Goal: Navigation & Orientation: Find specific page/section

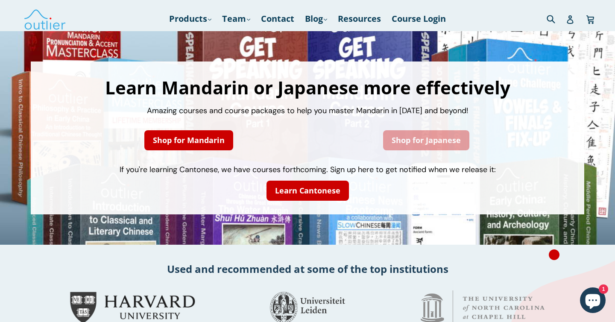
click at [408, 135] on link "Shop for Japanese" at bounding box center [426, 140] width 86 height 20
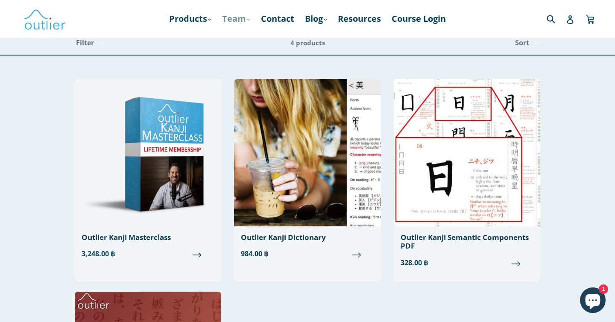
click at [231, 16] on link "Team .cls-1{fill:#231f20} expand" at bounding box center [236, 18] width 37 height 15
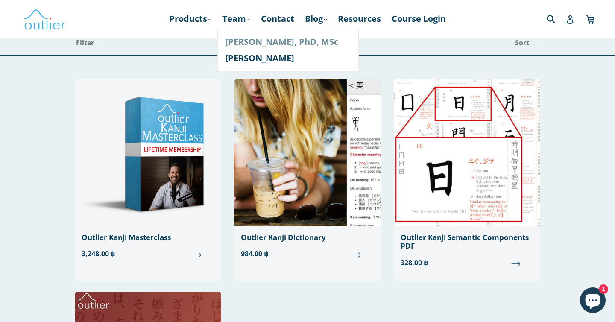
click at [239, 40] on link "[PERSON_NAME], PhD, MSc" at bounding box center [288, 42] width 126 height 16
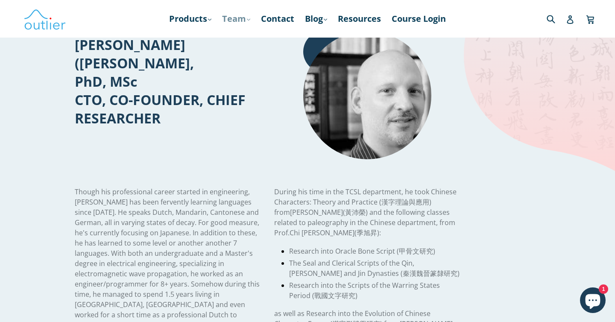
click at [233, 18] on link "Team .cls-1{fill:#231f20} expand" at bounding box center [236, 18] width 37 height 15
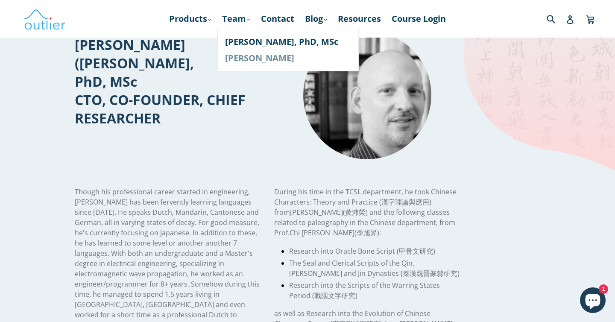
click at [239, 56] on link "[PERSON_NAME]" at bounding box center [288, 58] width 126 height 16
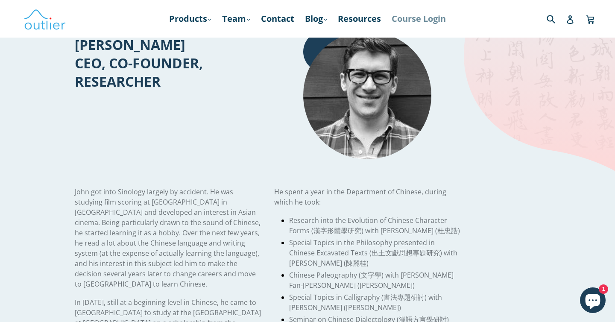
click at [422, 19] on link "Course Login" at bounding box center [418, 18] width 63 height 15
